Goal: Complete application form

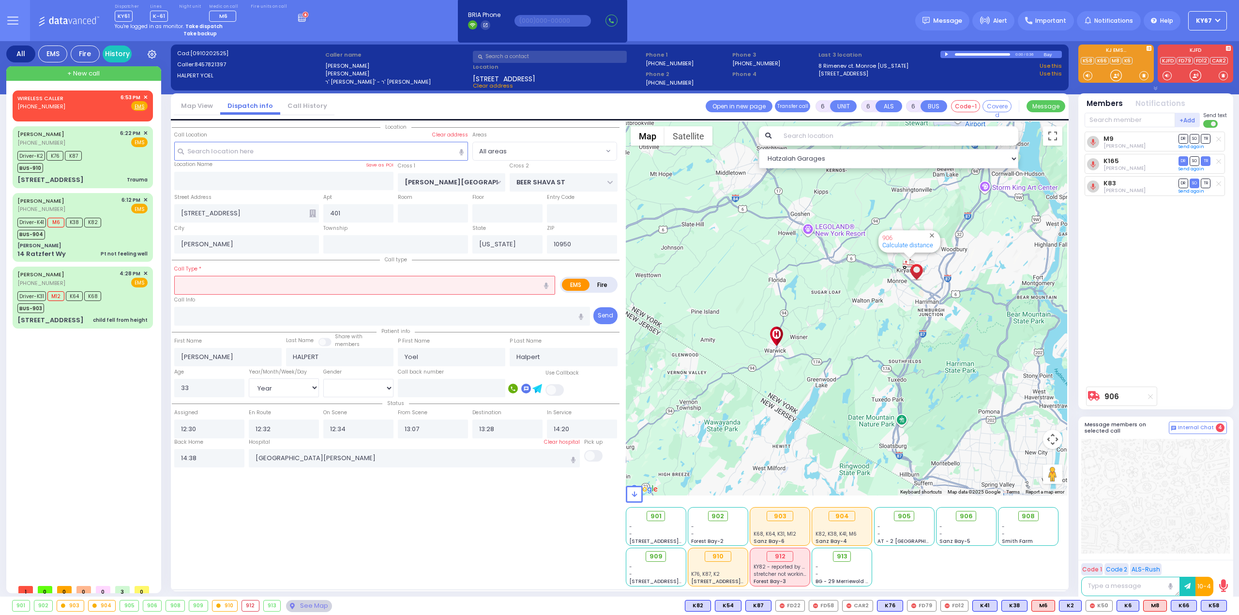
select select "Year"
select select "[DEMOGRAPHIC_DATA]"
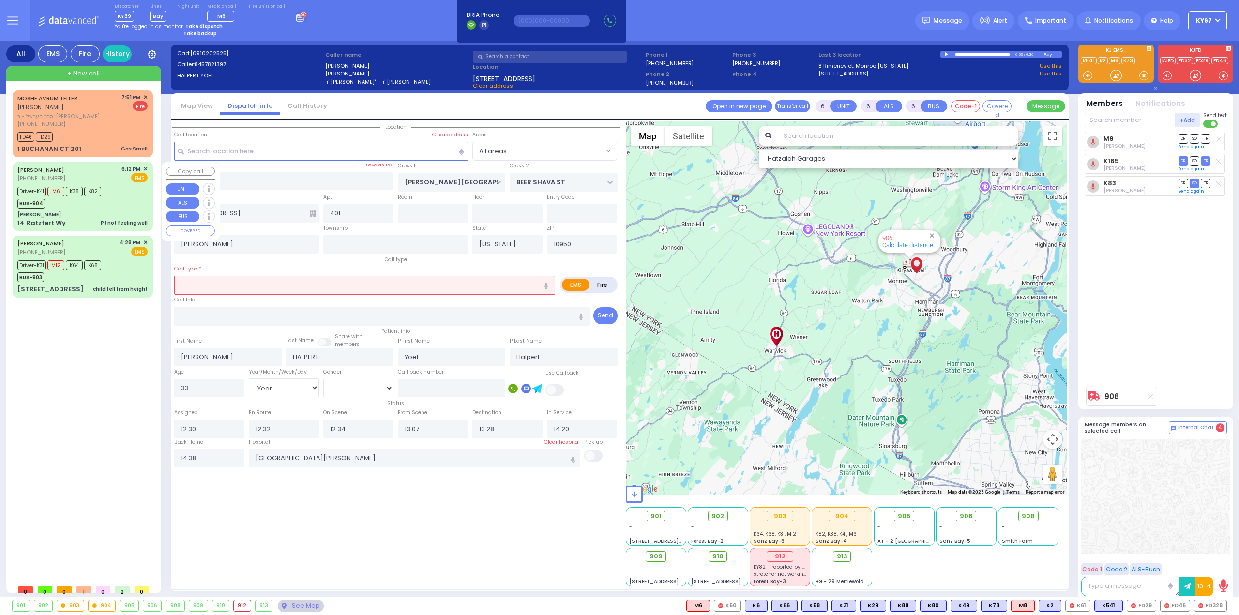
click at [109, 212] on div "[PERSON_NAME]" at bounding box center [82, 214] width 130 height 7
select select
type input "Pt not feeling well"
radio input "true"
type input "[PERSON_NAME]"
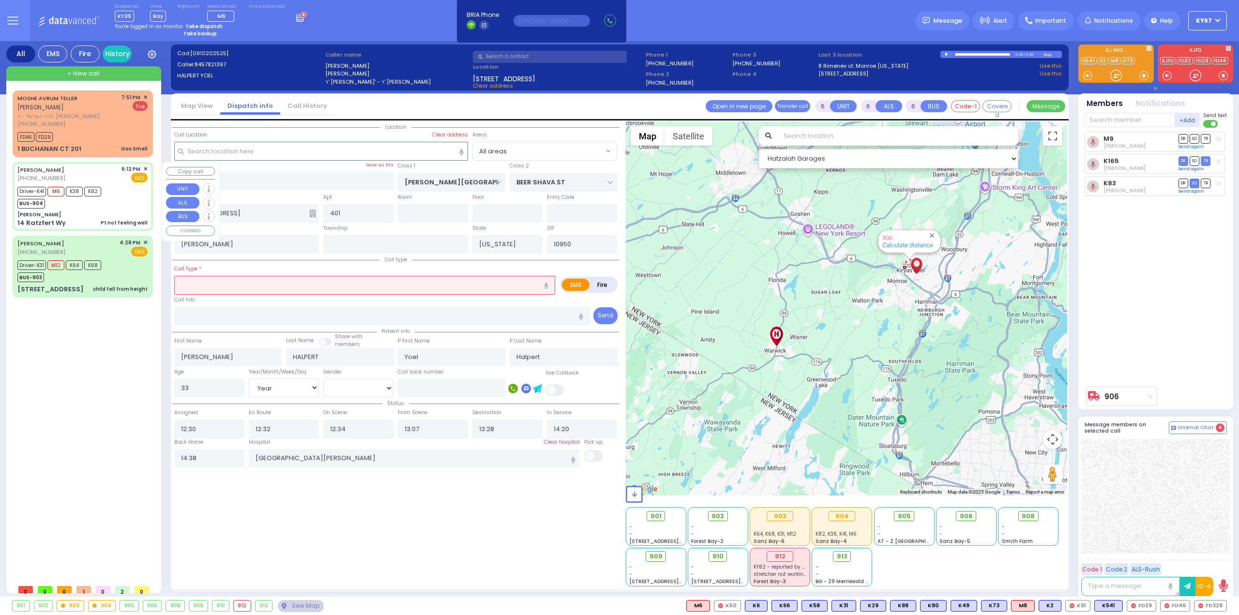
type input "[PERSON_NAME]"
type input "Bleich"
type input "19"
select select "Year"
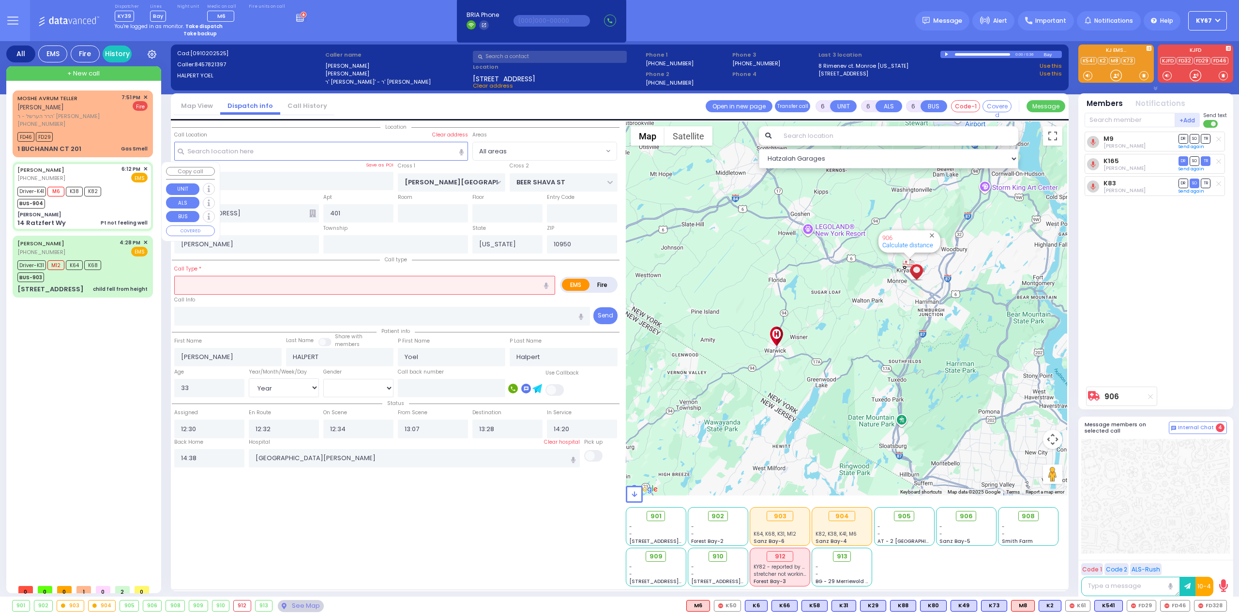
select select "[DEMOGRAPHIC_DATA]"
type input "18:12"
type input "18:13"
type input "18:16"
type input "18:35"
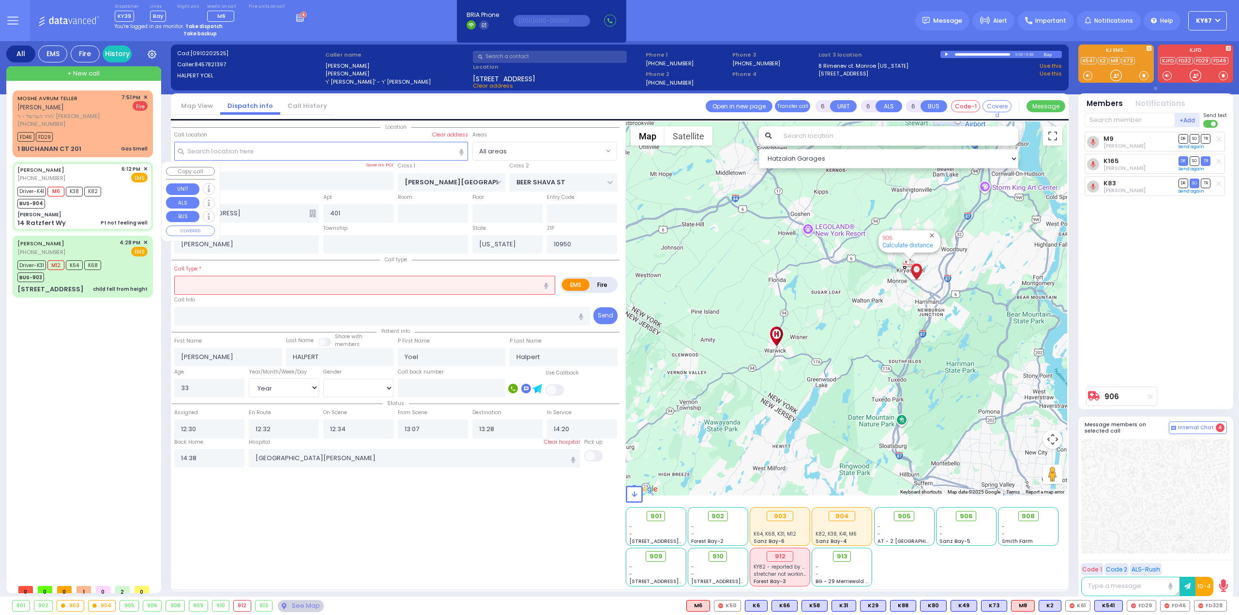
type input "19:00"
type input "19:15"
type input "[GEOGRAPHIC_DATA] [STREET_ADDRESS][GEOGRAPHIC_DATA] Suffern"
type input "[PERSON_NAME]"
type input "[GEOGRAPHIC_DATA]"
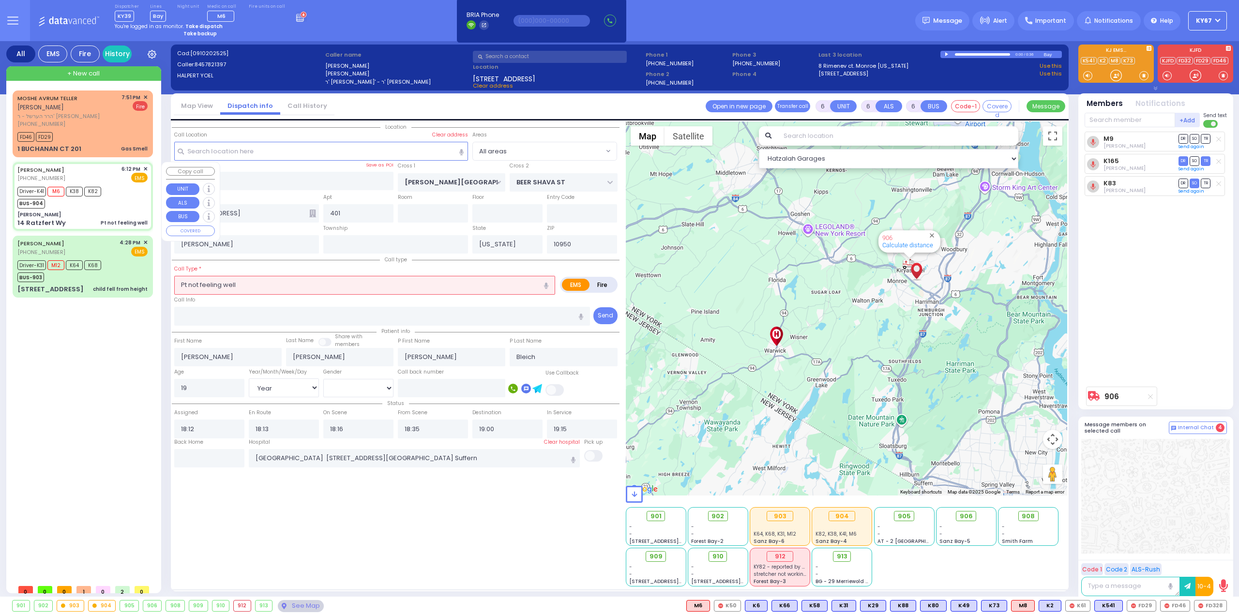
type input "14 Ratzfert Wy"
select select "Hatzalah Garages"
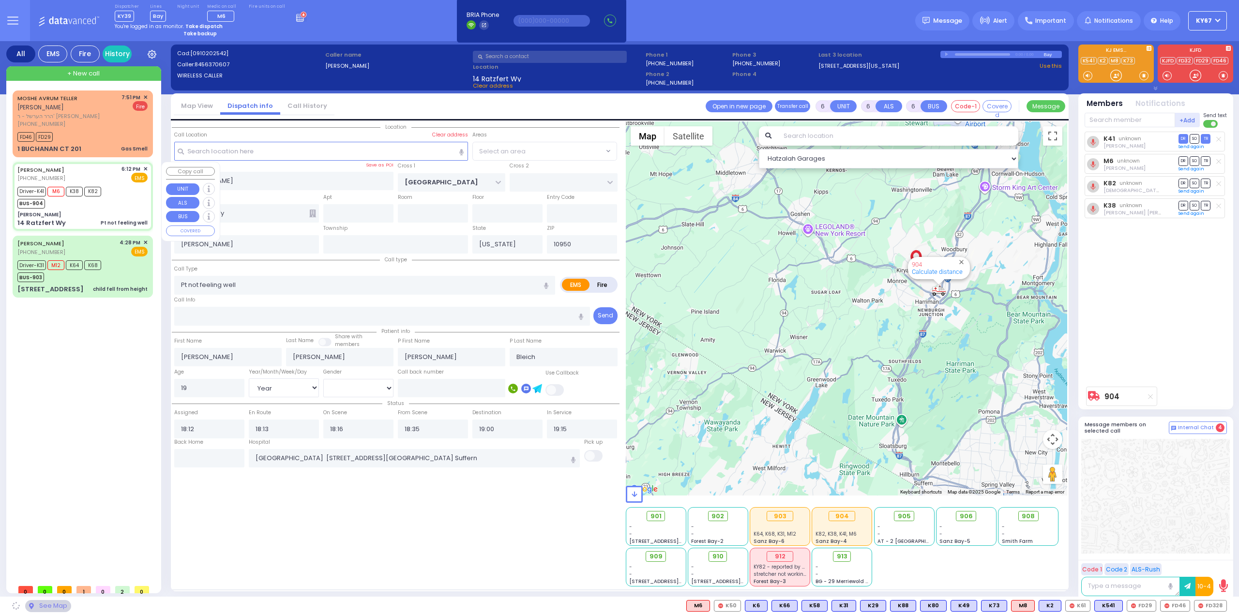
select select "SECTION 4"
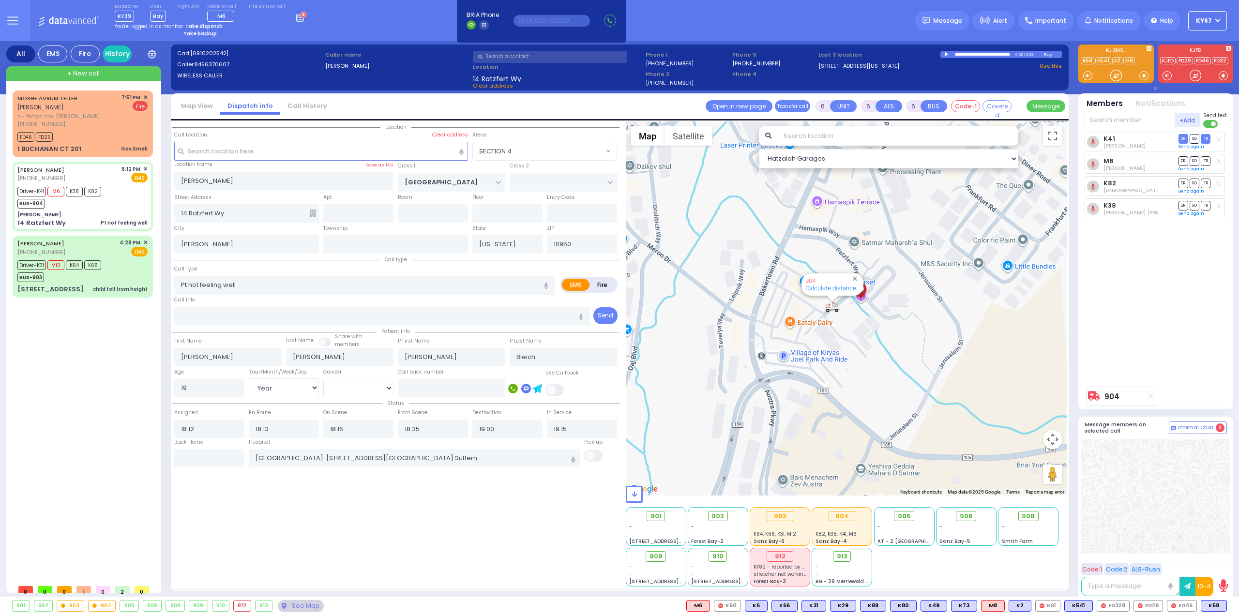
select select "SECTION 4"
select select "Year"
select select "[DEMOGRAPHIC_DATA]"
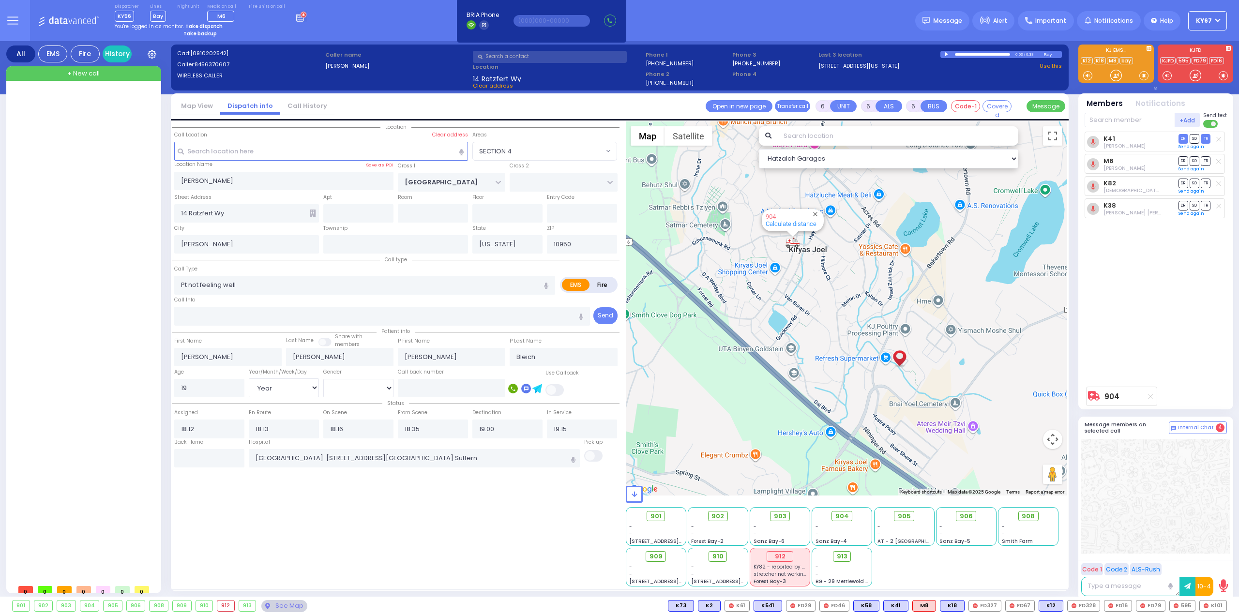
select select "SECTION 4"
select select "Year"
select select "[DEMOGRAPHIC_DATA]"
select select "SECTION 4"
select select "Year"
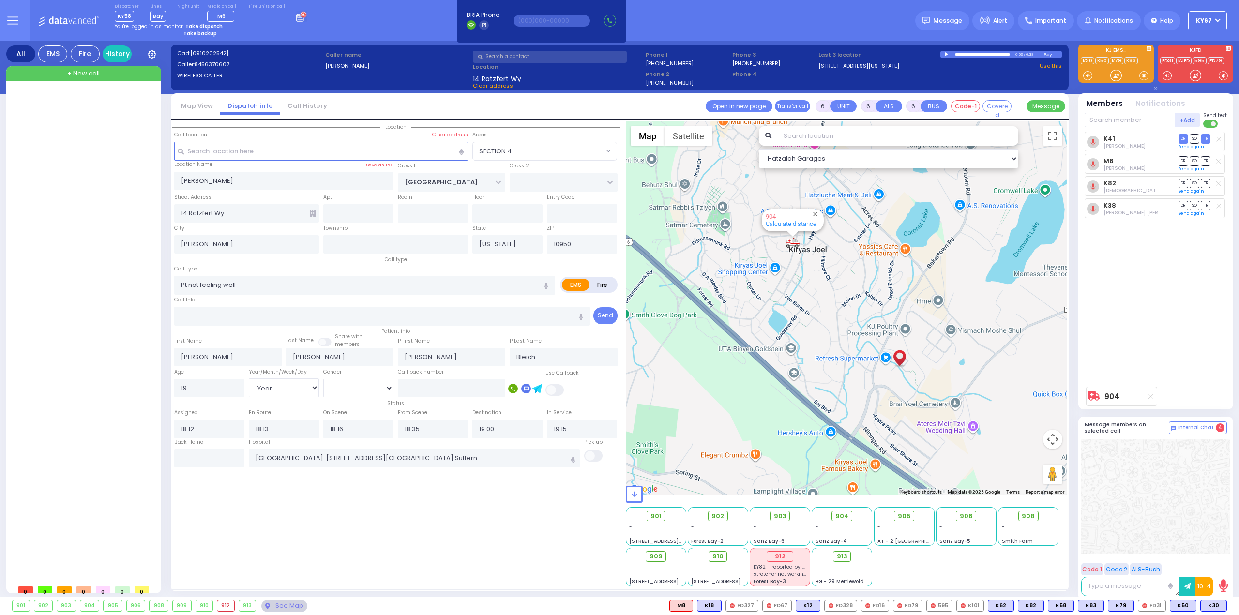
select select "[DEMOGRAPHIC_DATA]"
